Goal: Find specific page/section: Find specific page/section

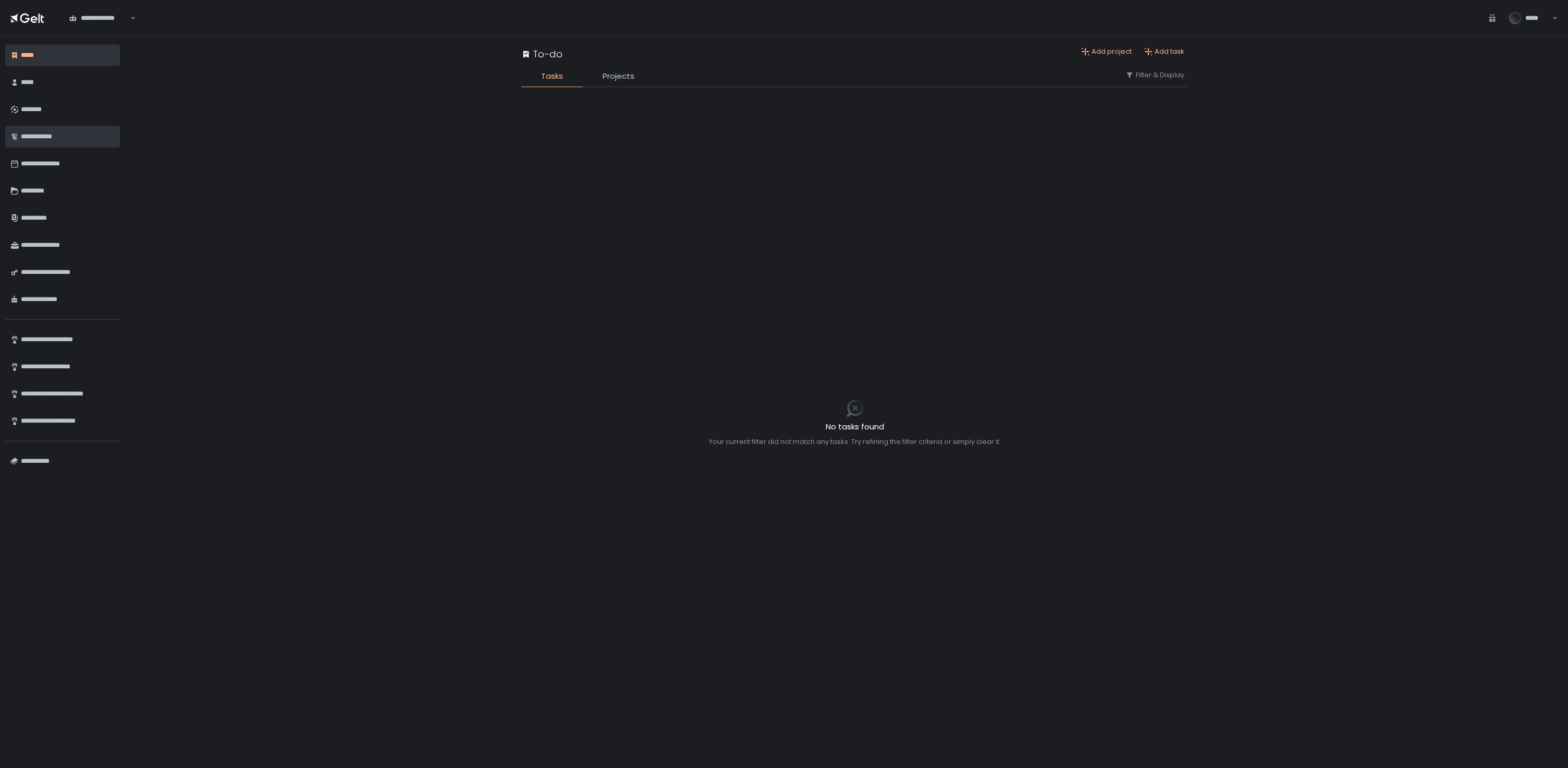
click at [78, 139] on div "**********" at bounding box center [67, 137] width 94 height 18
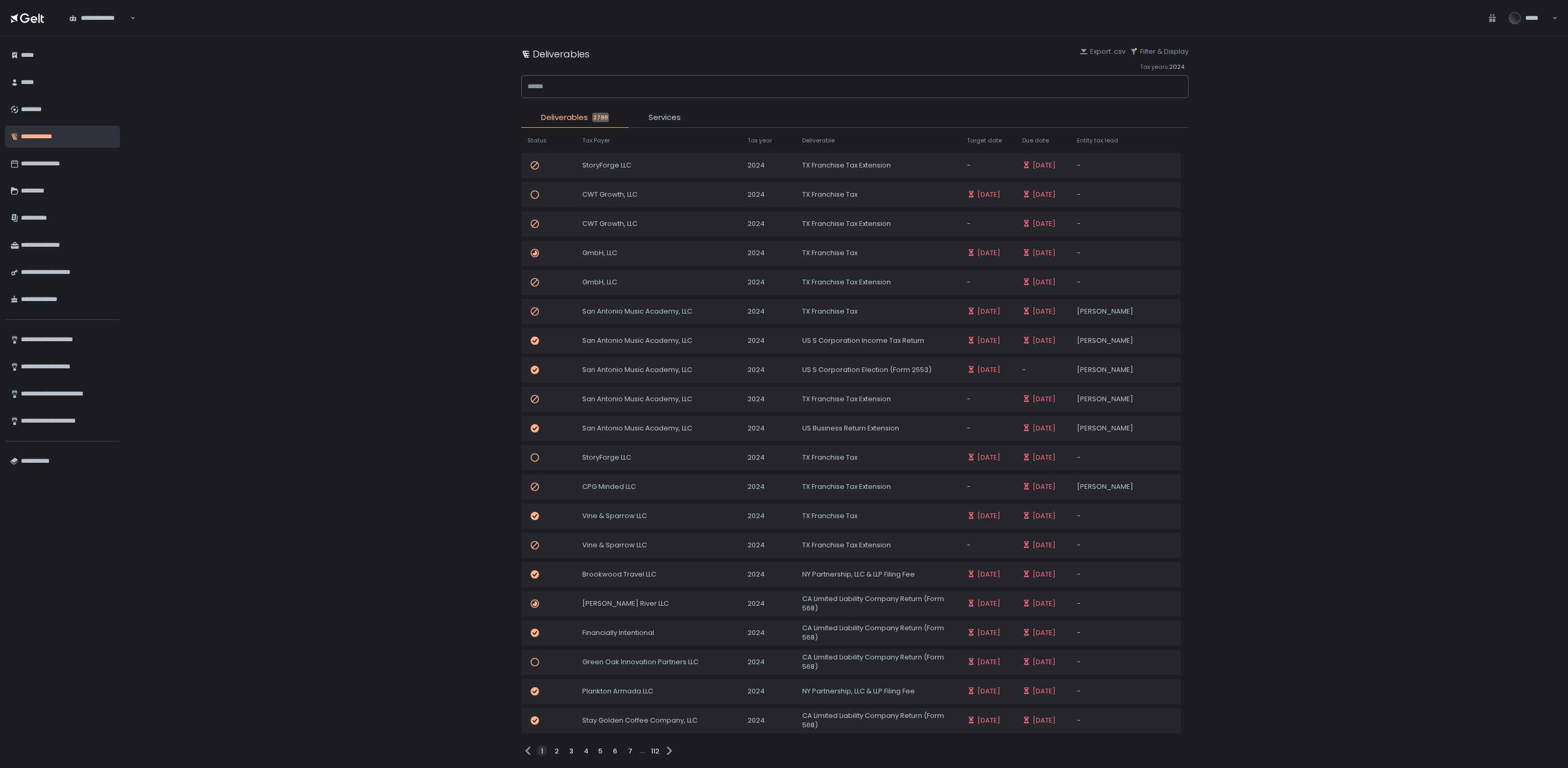
click at [1410, 234] on div "Deliverables Export .csv Filter & Display Tax years: 2024 Deliverables 2799 Ser…" at bounding box center [854, 401] width 1426 height 731
